Goal: Task Accomplishment & Management: Use online tool/utility

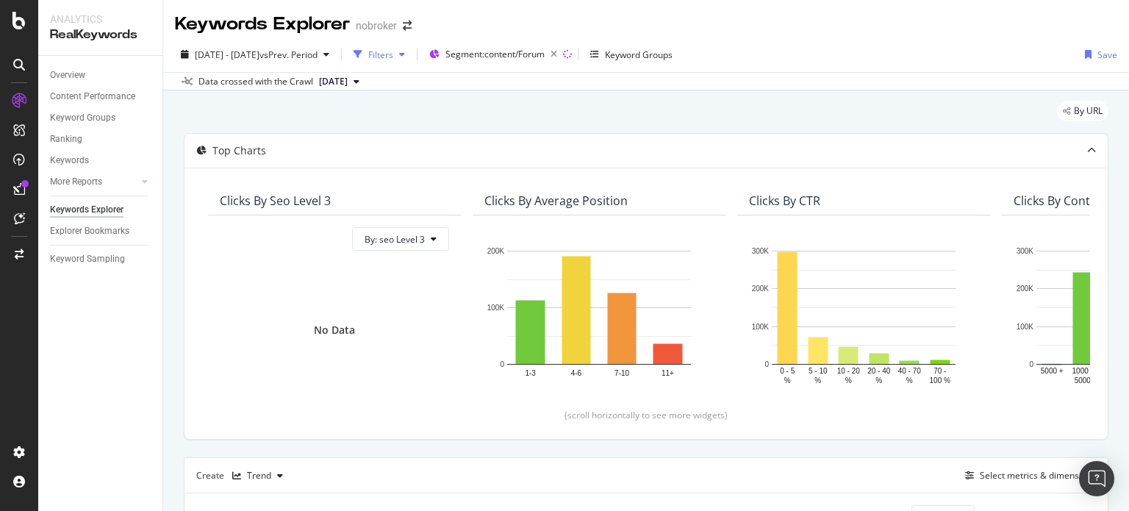
click at [393, 52] on div "Filters" at bounding box center [380, 55] width 25 height 12
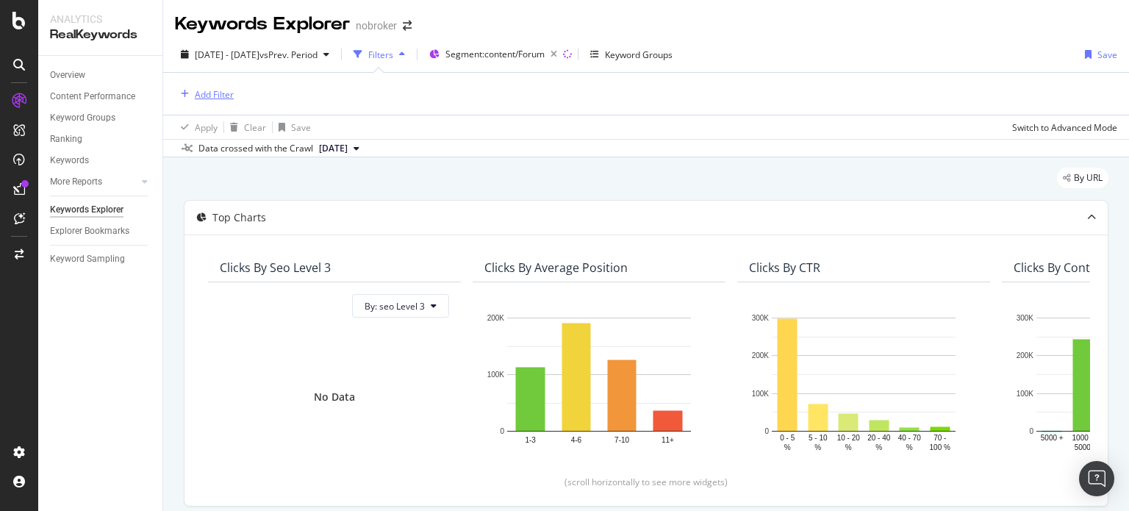
click at [201, 88] on div "Add Filter" at bounding box center [214, 94] width 39 height 12
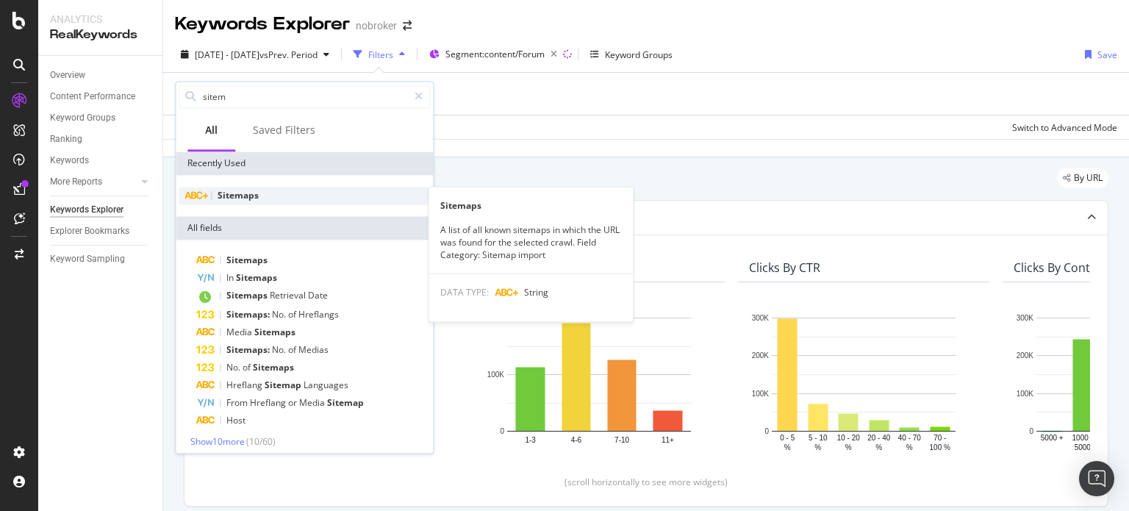
type input "sitem"
click at [252, 190] on span "Sitemaps" at bounding box center [238, 195] width 41 height 12
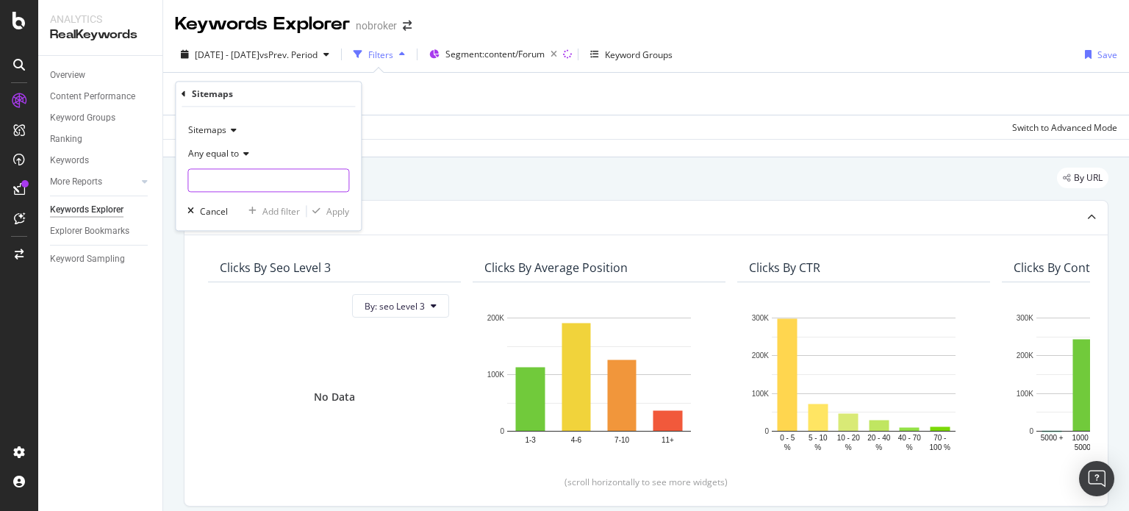
click at [253, 186] on input "text" at bounding box center [268, 181] width 160 height 24
click at [271, 196] on span "[URL][DOMAIN_NAME]" at bounding box center [249, 200] width 115 height 12
type input "[URL][DOMAIN_NAME]"
click at [314, 207] on icon "button" at bounding box center [316, 211] width 8 height 9
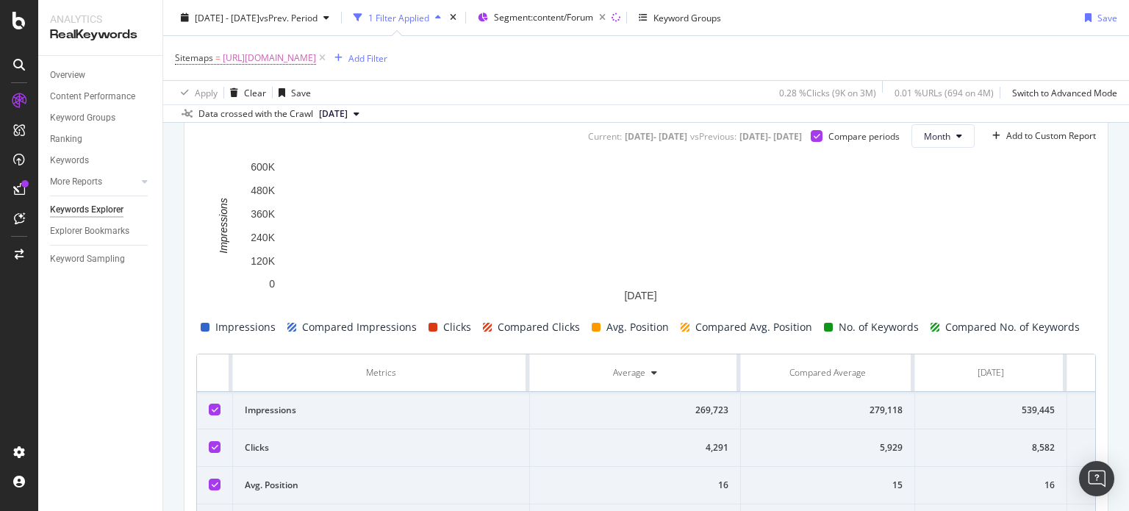
scroll to position [554, 0]
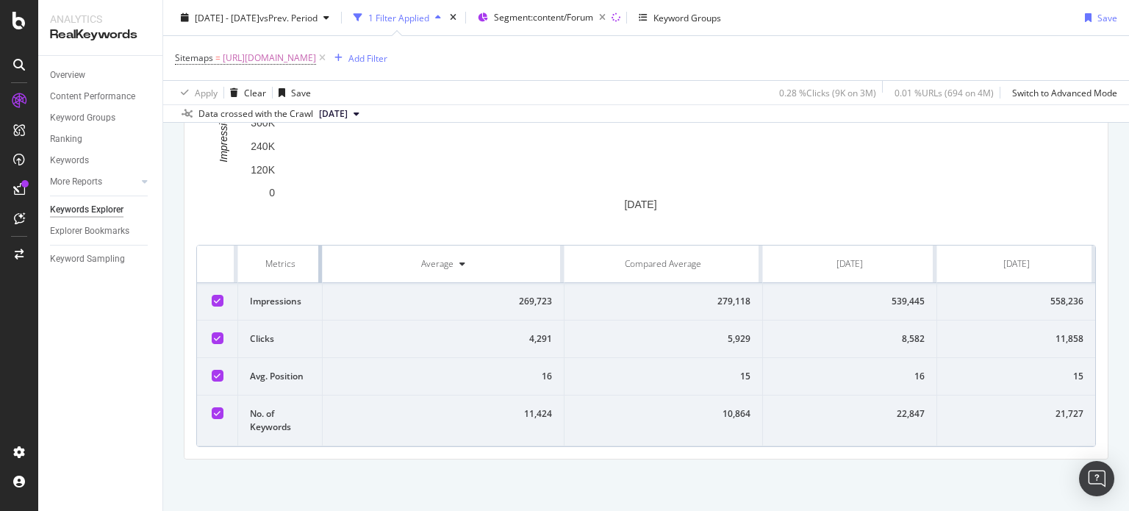
drag, startPoint x: 525, startPoint y: 270, endPoint x: 253, endPoint y: 267, distance: 272.6
click at [253, 267] on th "Metrics" at bounding box center [280, 263] width 85 height 37
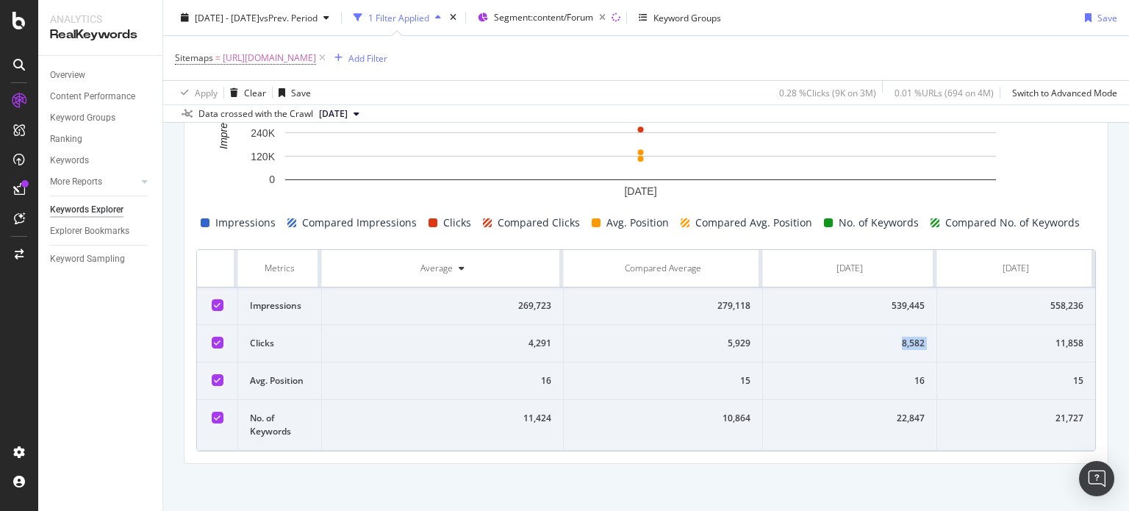
drag, startPoint x: 880, startPoint y: 342, endPoint x: 928, endPoint y: 338, distance: 48.0
click at [928, 338] on tr "Clicks 4,291 5,929 8,582 11,858" at bounding box center [646, 343] width 898 height 37
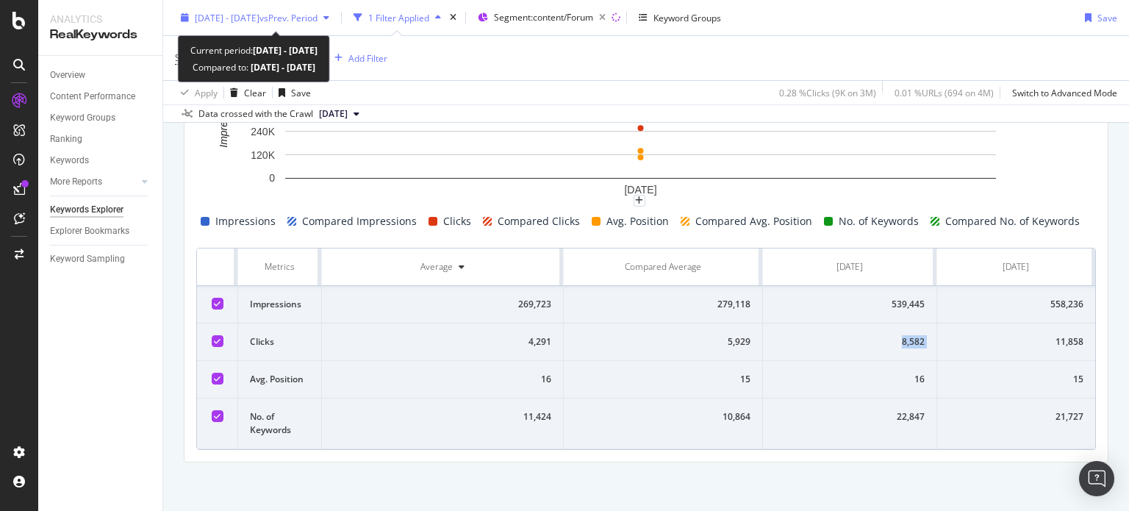
click at [259, 14] on span "[DATE] - [DATE]" at bounding box center [227, 17] width 65 height 12
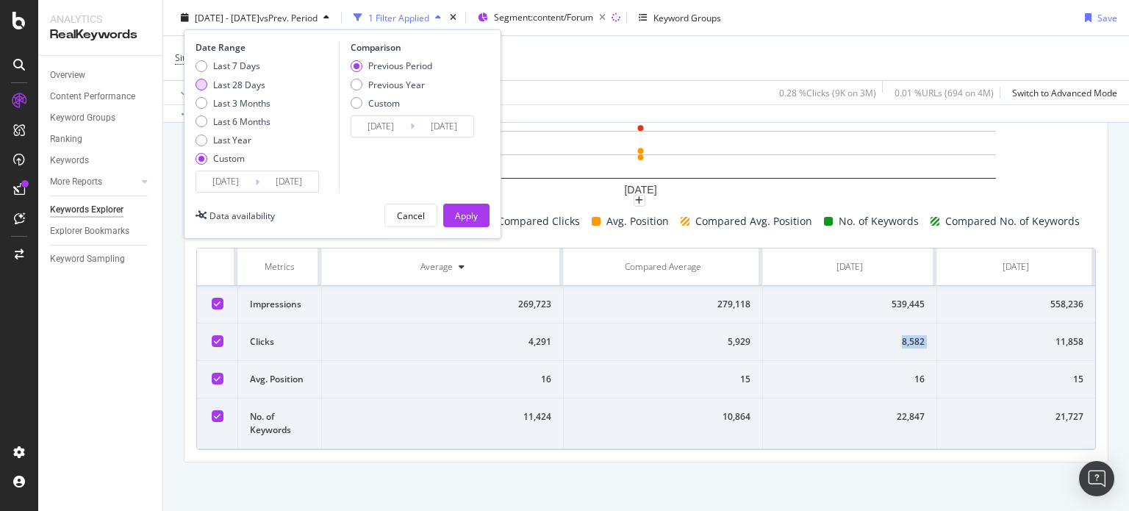
click at [239, 79] on div "Last 28 Days" at bounding box center [239, 84] width 52 height 12
type input "[DATE]"
click at [243, 99] on div "Last 3 Months" at bounding box center [241, 102] width 57 height 12
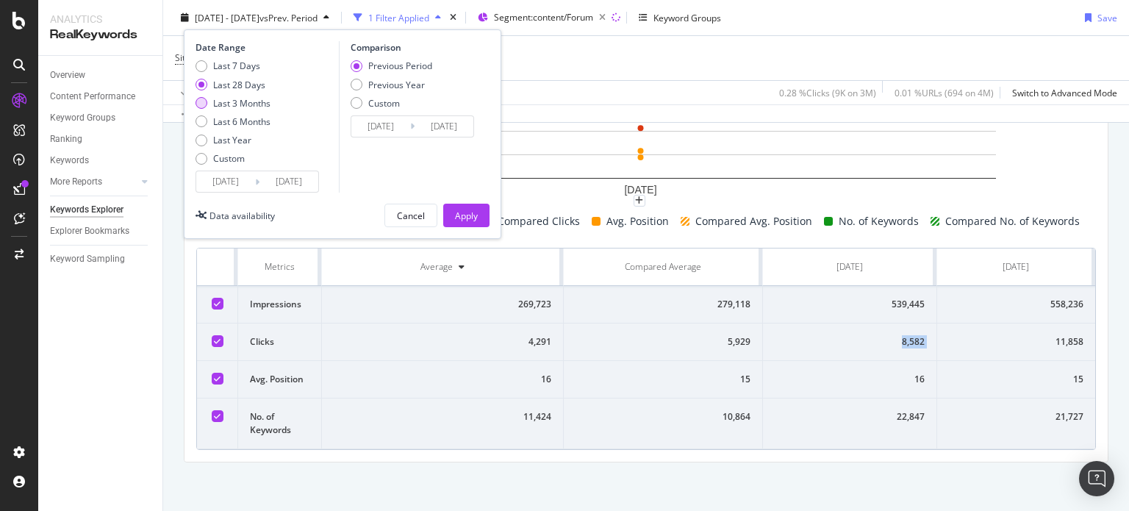
type input "[DATE]"
click at [470, 211] on div "Apply" at bounding box center [466, 215] width 23 height 12
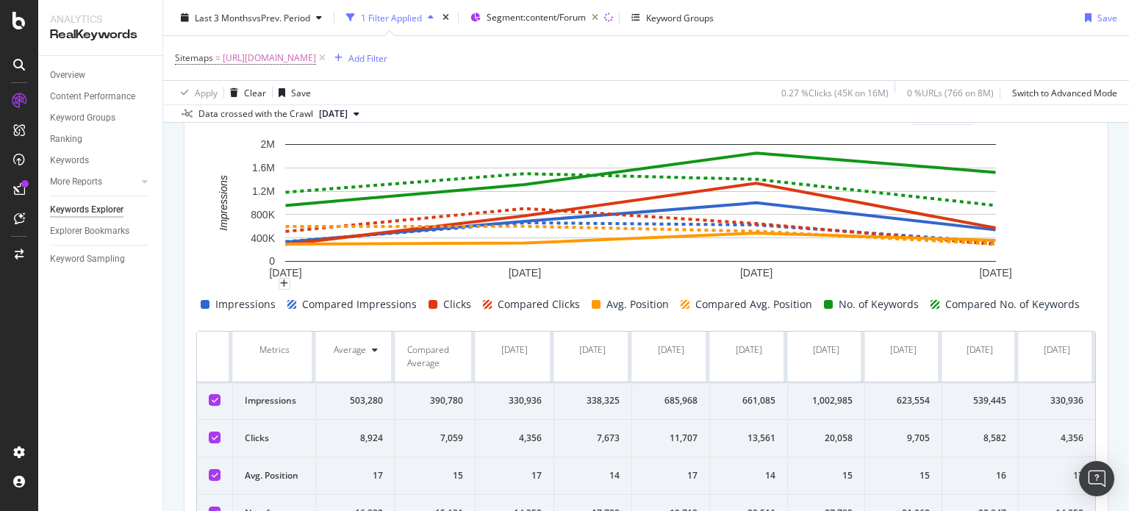
scroll to position [581, 0]
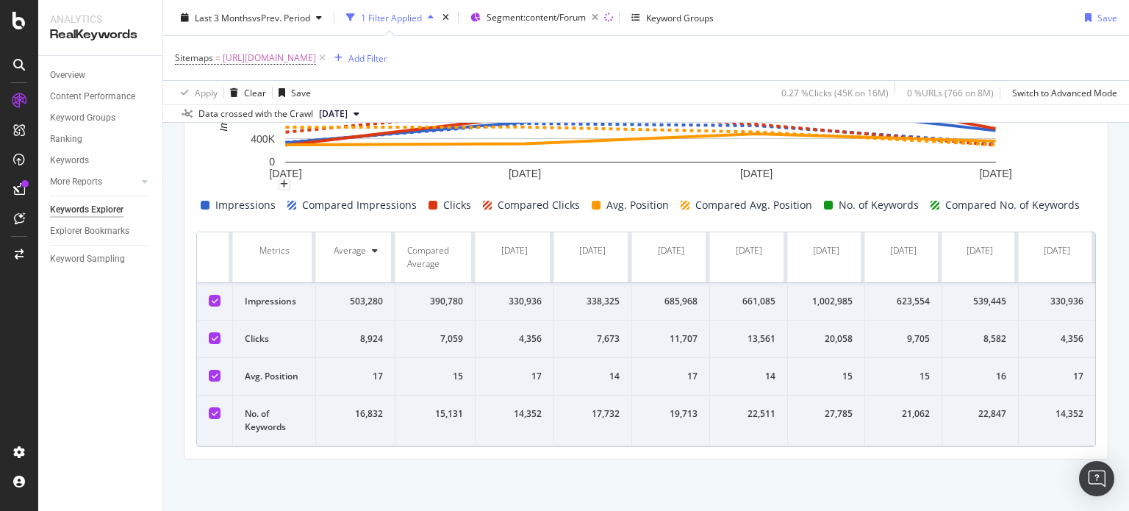
drag, startPoint x: 1128, startPoint y: 315, endPoint x: 1128, endPoint y: 518, distance: 202.8
click at [1128, 510] on html "Analytics RealKeywords Overview Content Performance Keyword Groups Ranking Keyw…" at bounding box center [564, 255] width 1129 height 511
click at [555, 447] on div "Current: [DATE] - [DATE] vs Previous : [DATE] - [DATE] Compare periods Month Ad…" at bounding box center [645, 224] width 923 height 468
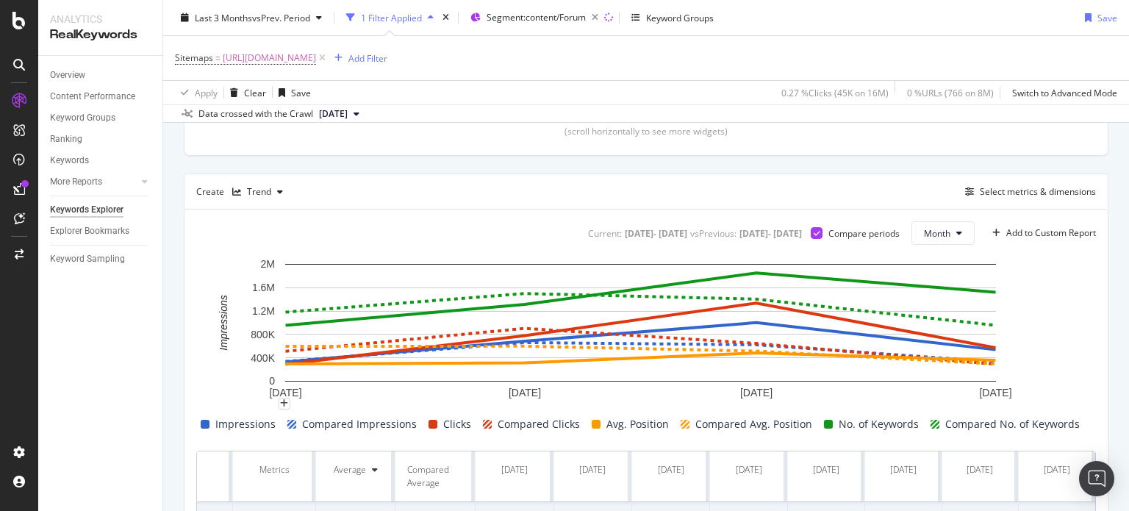
scroll to position [342, 0]
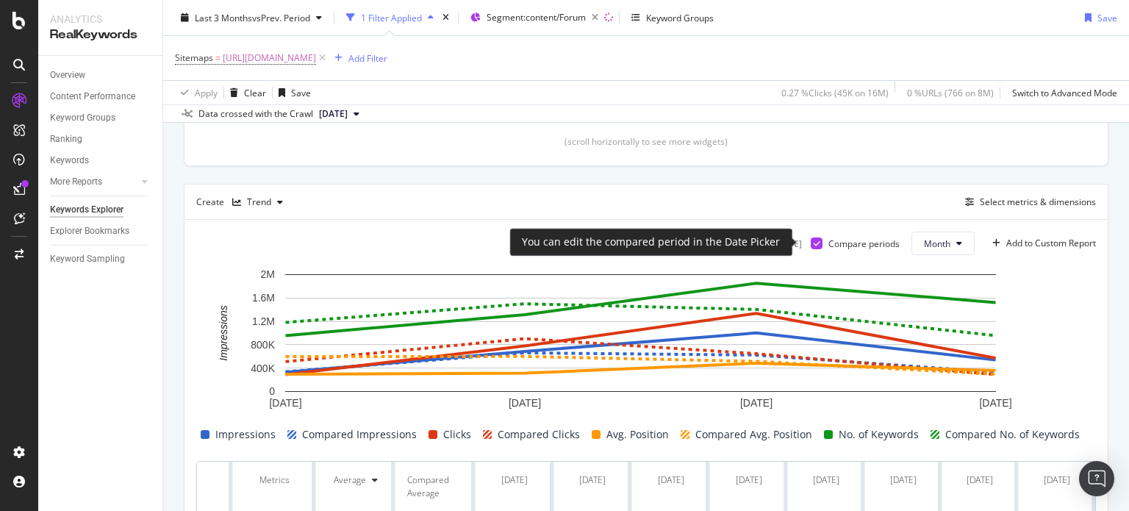
click at [811, 242] on div at bounding box center [817, 243] width 12 height 12
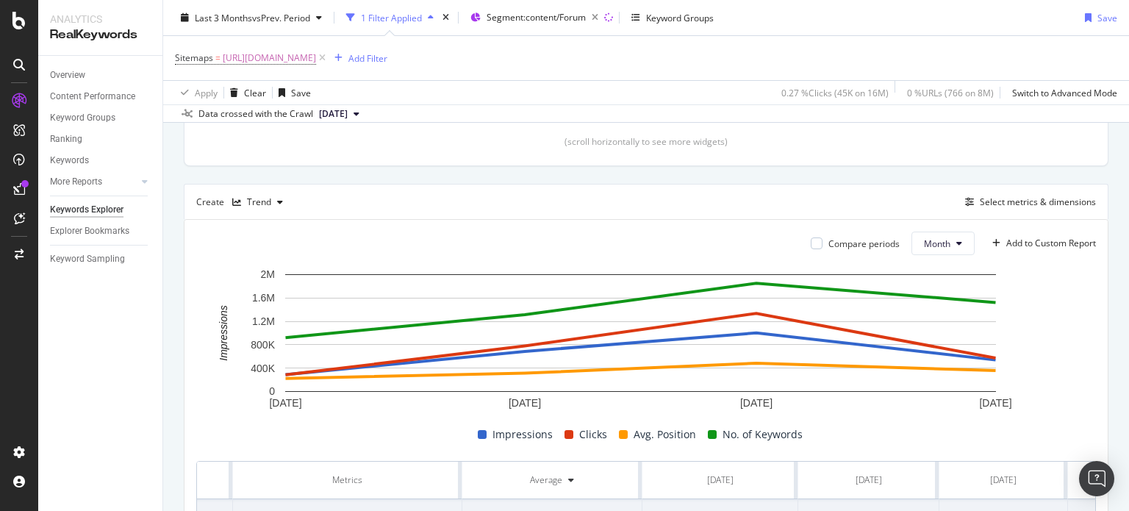
scroll to position [554, 0]
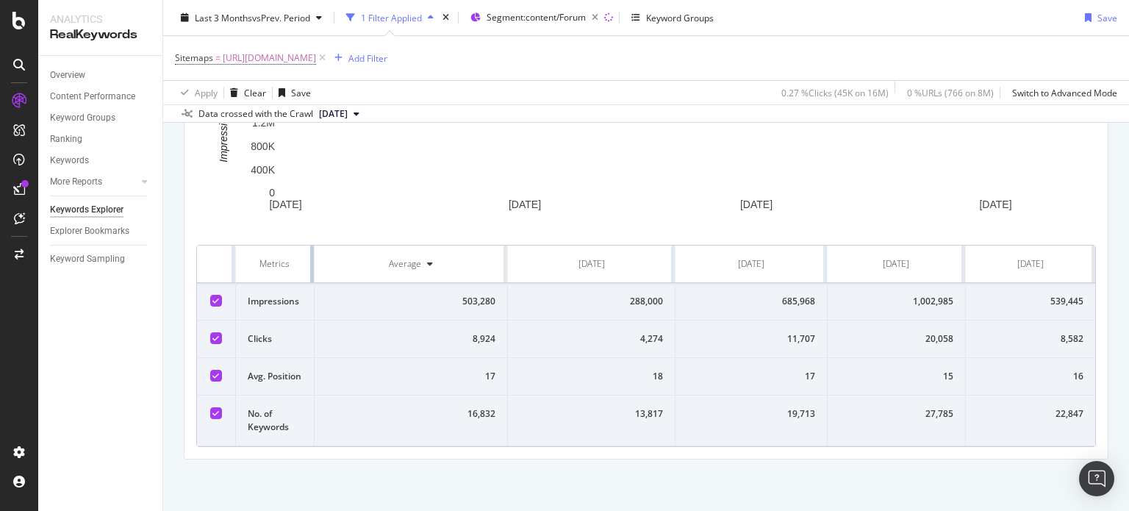
drag, startPoint x: 458, startPoint y: 269, endPoint x: 276, endPoint y: 264, distance: 181.6
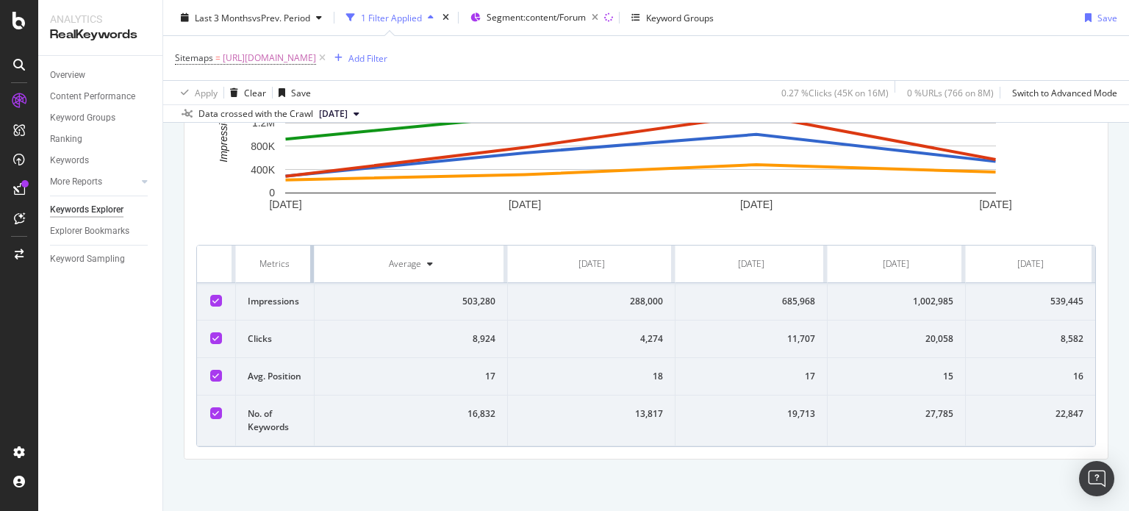
click at [276, 264] on th "Metrics" at bounding box center [275, 263] width 79 height 37
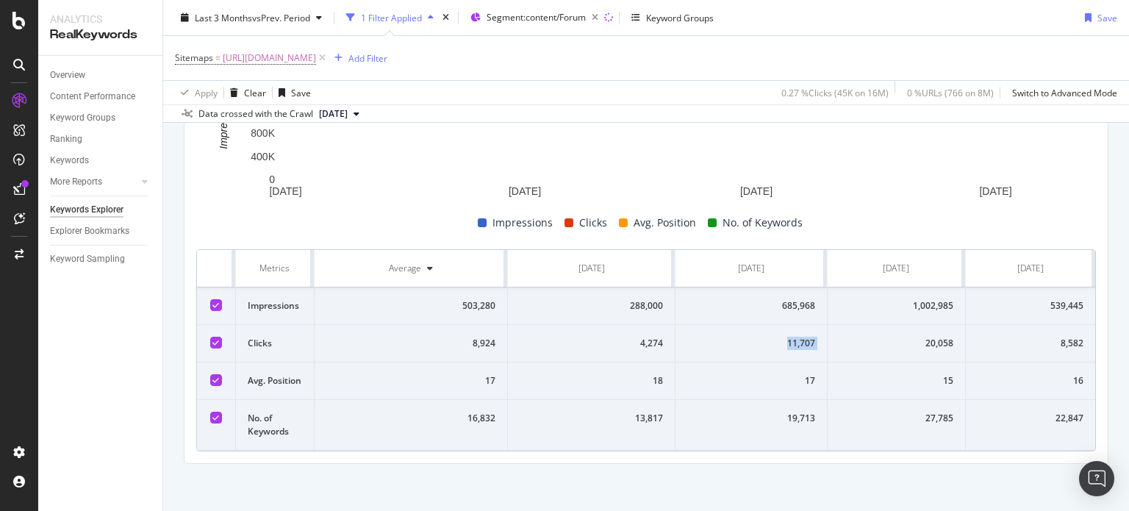
drag, startPoint x: 744, startPoint y: 343, endPoint x: 820, endPoint y: 345, distance: 76.5
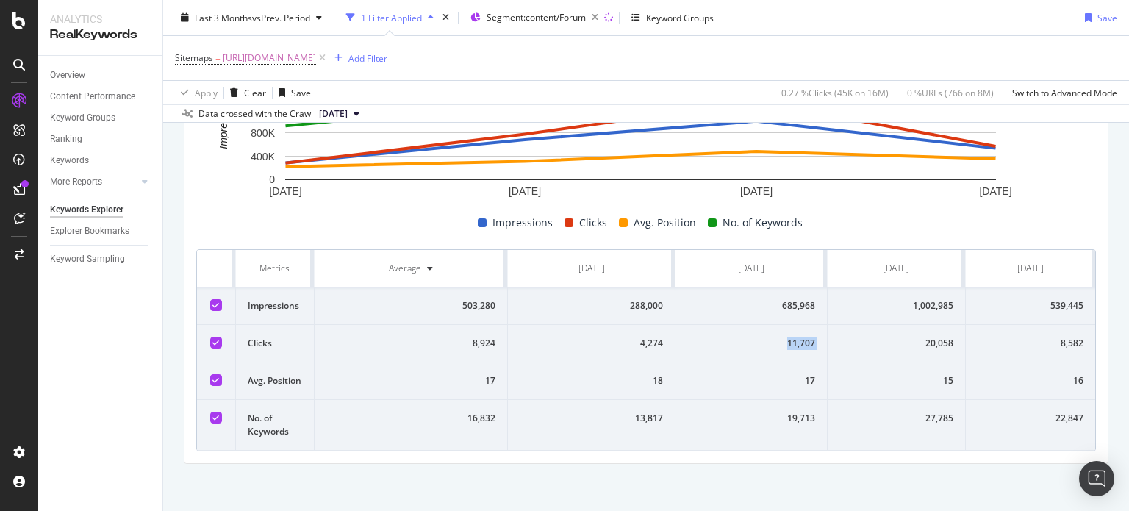
click at [820, 345] on tr "Clicks 8,924 4,274 11,707 20,058 8,582" at bounding box center [646, 343] width 898 height 37
click at [877, 340] on div "20,058" at bounding box center [896, 343] width 114 height 13
drag, startPoint x: 905, startPoint y: 343, endPoint x: 945, endPoint y: 339, distance: 40.7
click at [945, 339] on td "20,058" at bounding box center [896, 343] width 138 height 37
click at [316, 58] on span "[URL][DOMAIN_NAME]" at bounding box center [269, 58] width 93 height 21
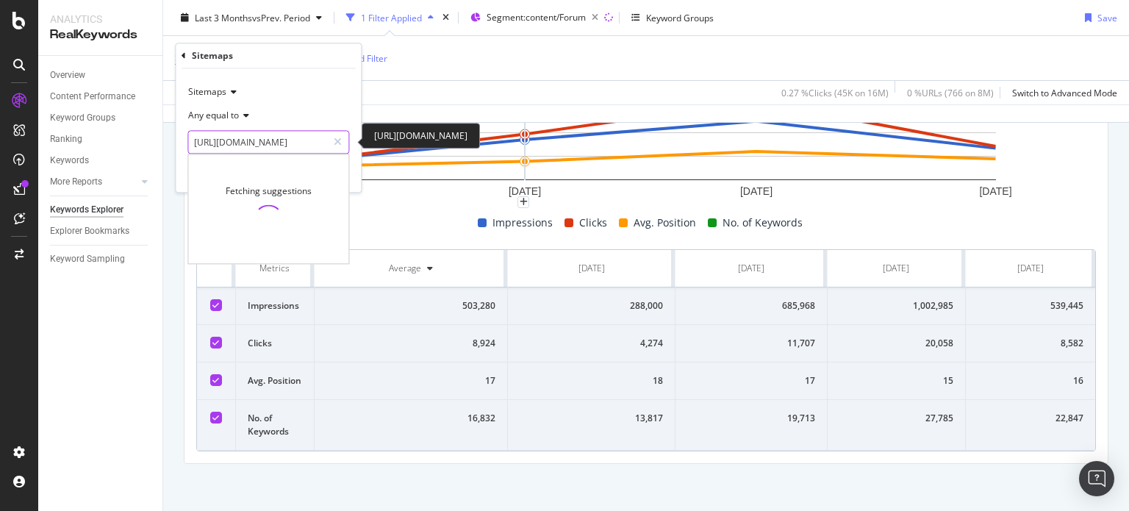
click at [276, 139] on input "[URL][DOMAIN_NAME]" at bounding box center [257, 143] width 139 height 24
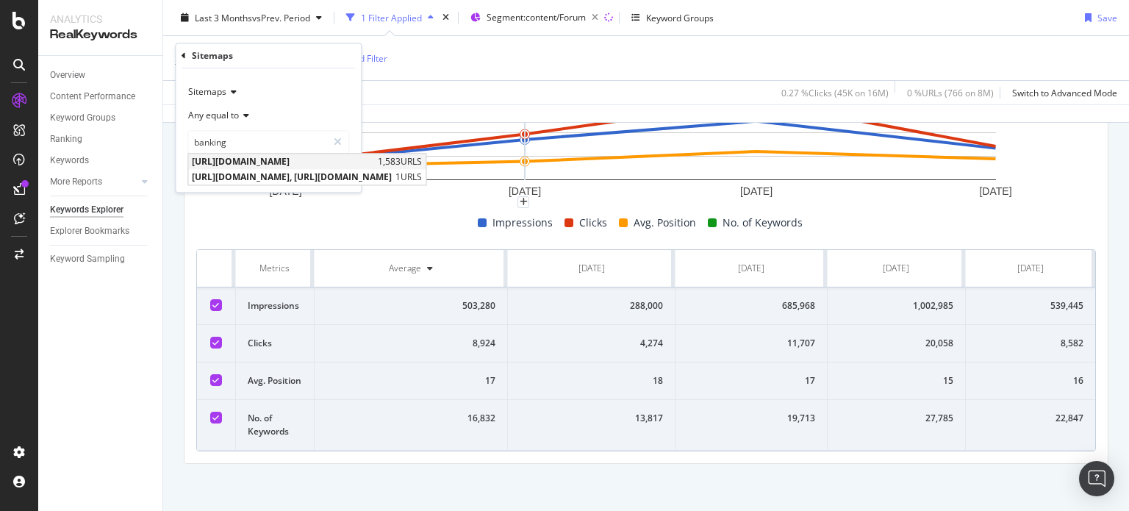
click at [317, 156] on span "[URL][DOMAIN_NAME]" at bounding box center [283, 162] width 182 height 12
type input "[URL][DOMAIN_NAME]"
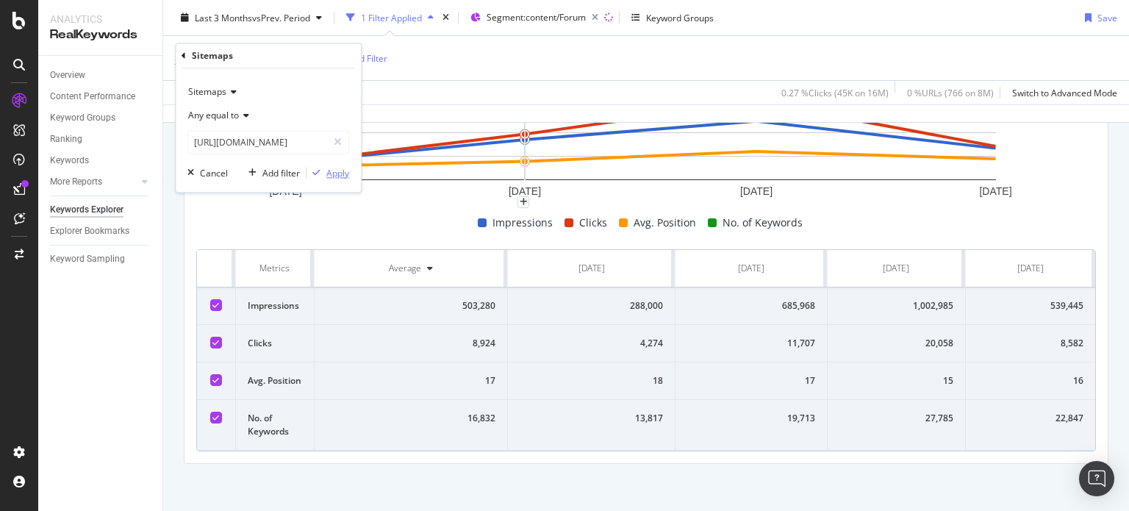
click at [332, 168] on div "Apply" at bounding box center [337, 173] width 23 height 12
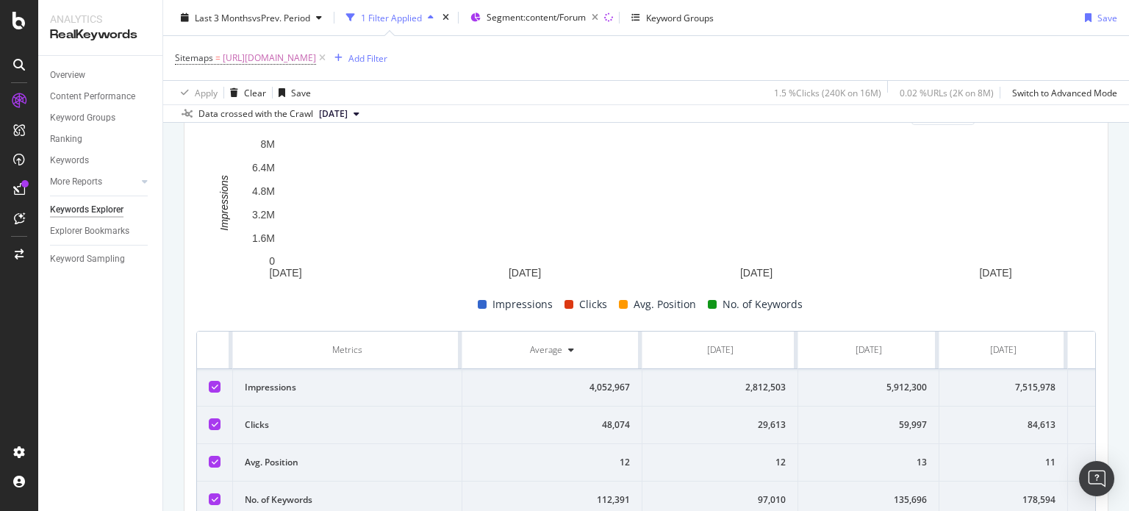
scroll to position [554, 0]
